Goal: Task Accomplishment & Management: Manage account settings

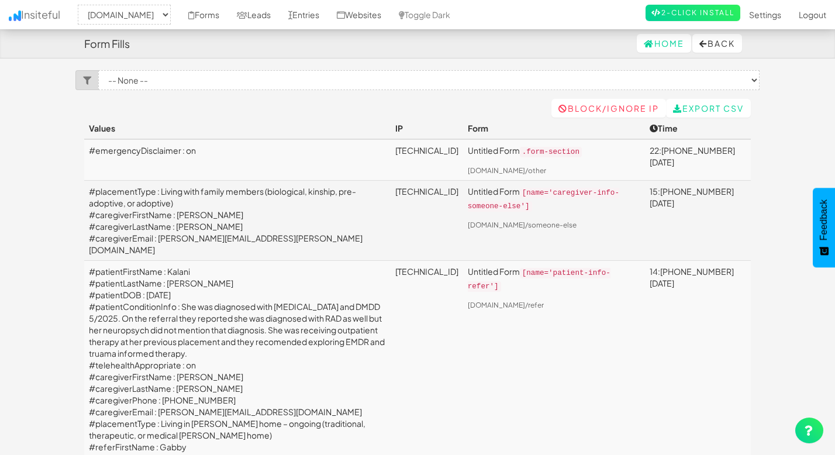
select select "2385"
click at [328, 19] on link "Entries" at bounding box center [304, 14] width 49 height 29
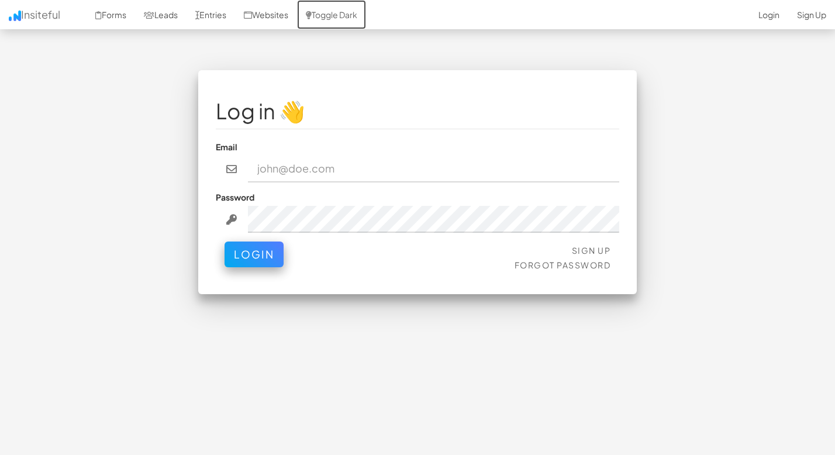
click at [341, 16] on link "Toggle Dark" at bounding box center [331, 14] width 69 height 29
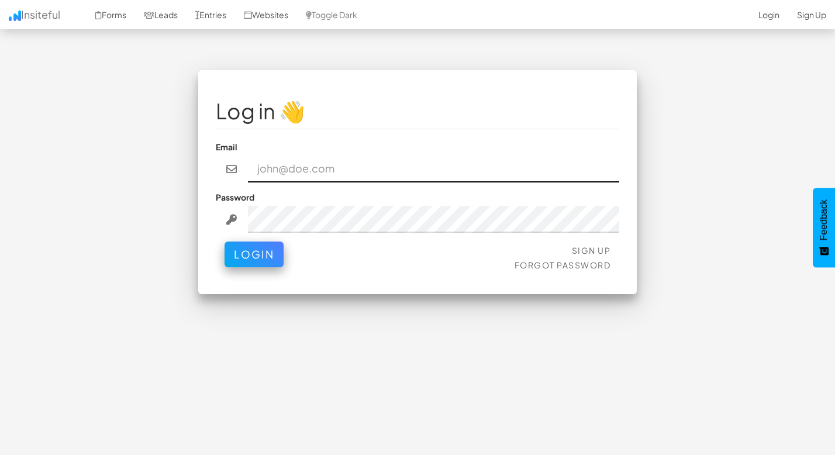
type input "[EMAIL_ADDRESS][DOMAIN_NAME]"
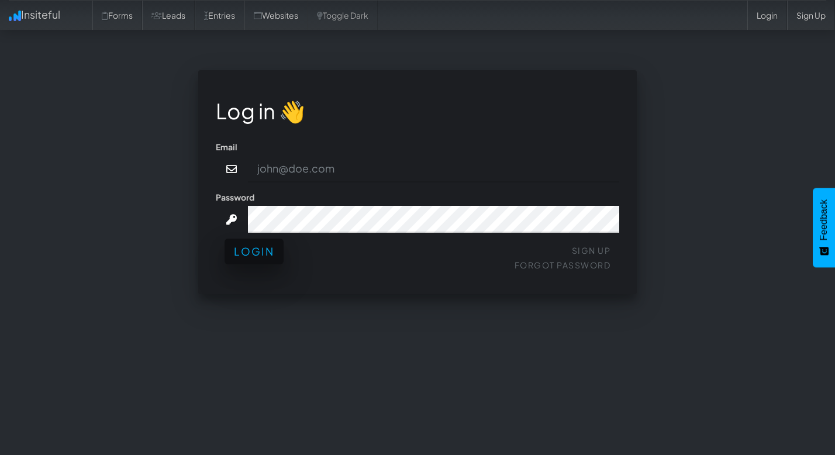
type input "[EMAIL_ADDRESS][DOMAIN_NAME]"
click at [250, 253] on button "Login" at bounding box center [254, 252] width 59 height 26
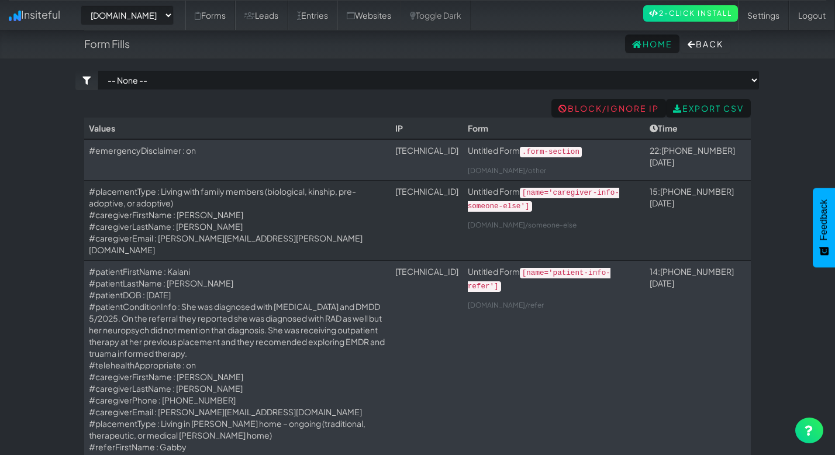
select select "2385"
